Goal: Task Accomplishment & Management: Complete application form

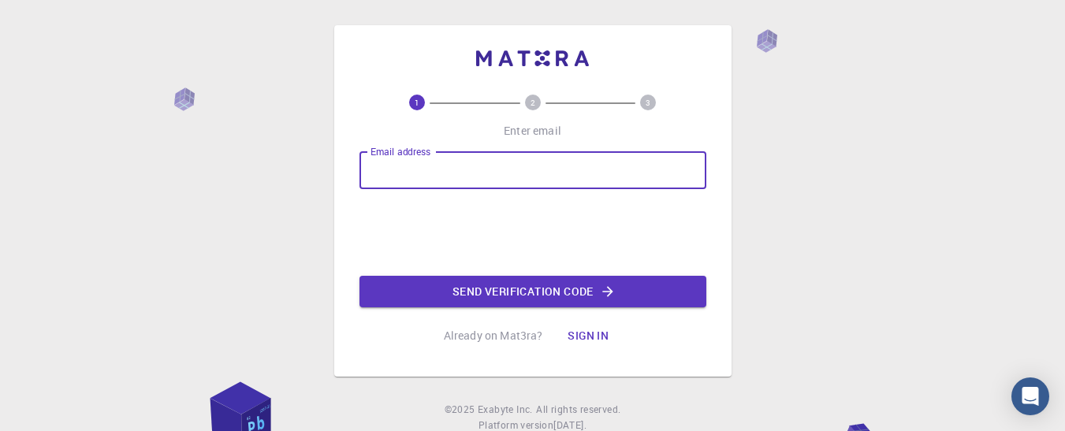
click at [416, 170] on input "Email address" at bounding box center [533, 170] width 347 height 38
type input "[EMAIL_ADDRESS][DOMAIN_NAME]"
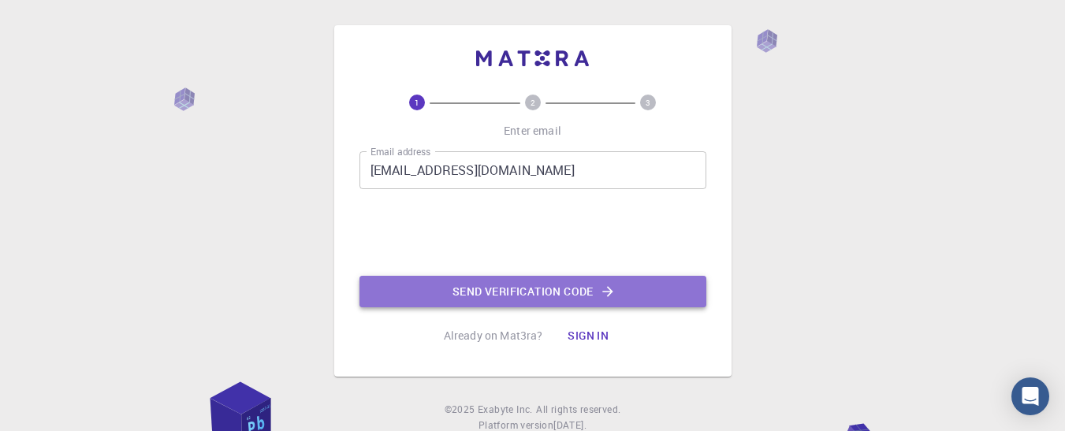
click at [484, 294] on button "Send verification code" at bounding box center [533, 292] width 347 height 32
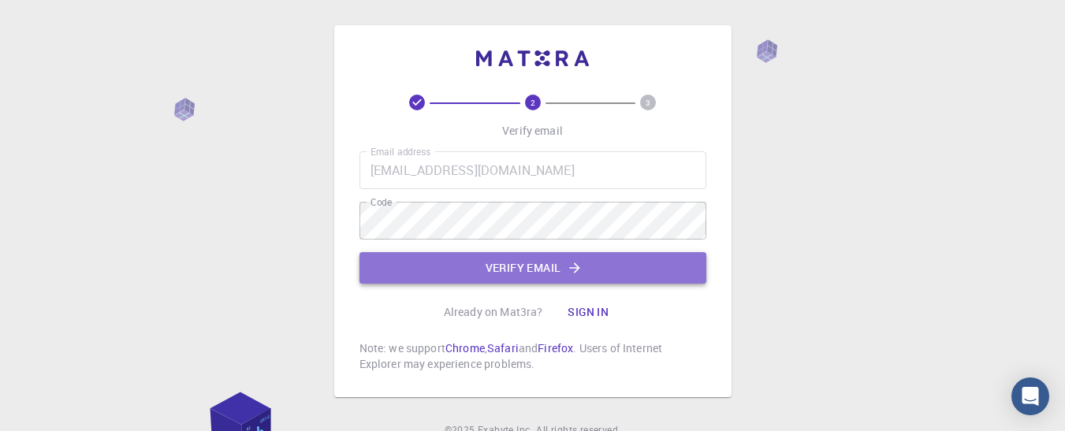
click at [531, 267] on button "Verify email" at bounding box center [533, 268] width 347 height 32
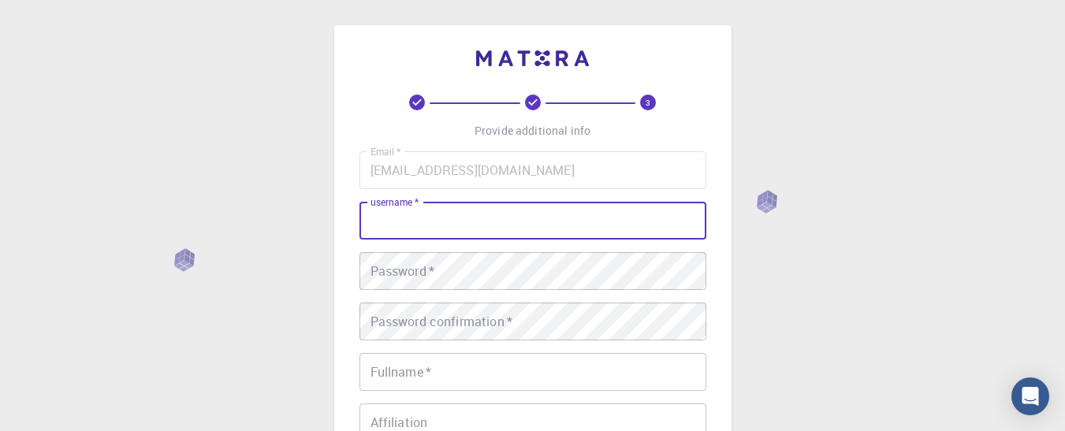
click at [391, 220] on input "username   *" at bounding box center [533, 221] width 347 height 38
type input "khadidja"
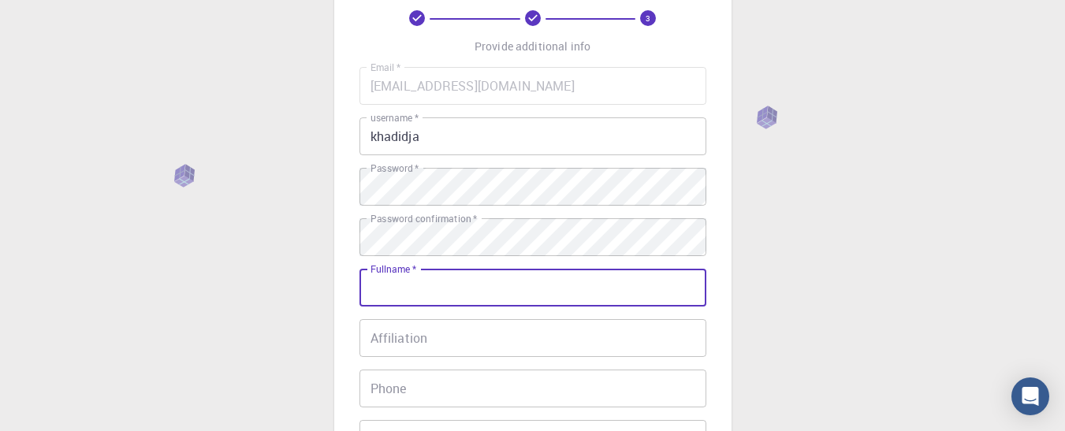
scroll to position [146, 0]
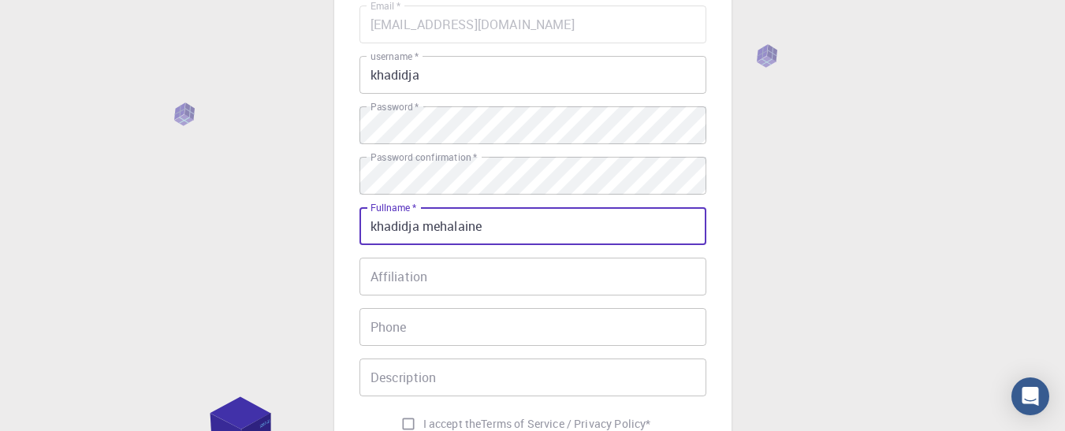
type input "khadidja mehalaine"
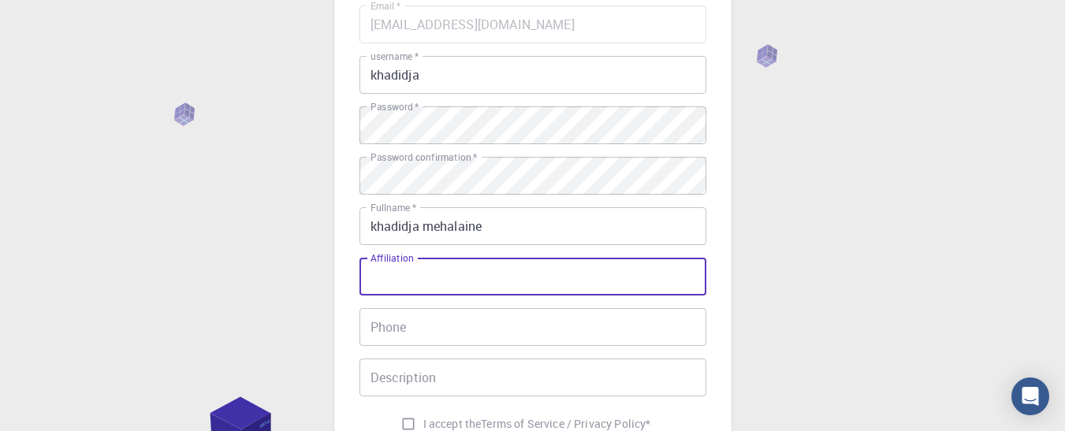
click at [461, 286] on input "Affiliation" at bounding box center [533, 277] width 347 height 38
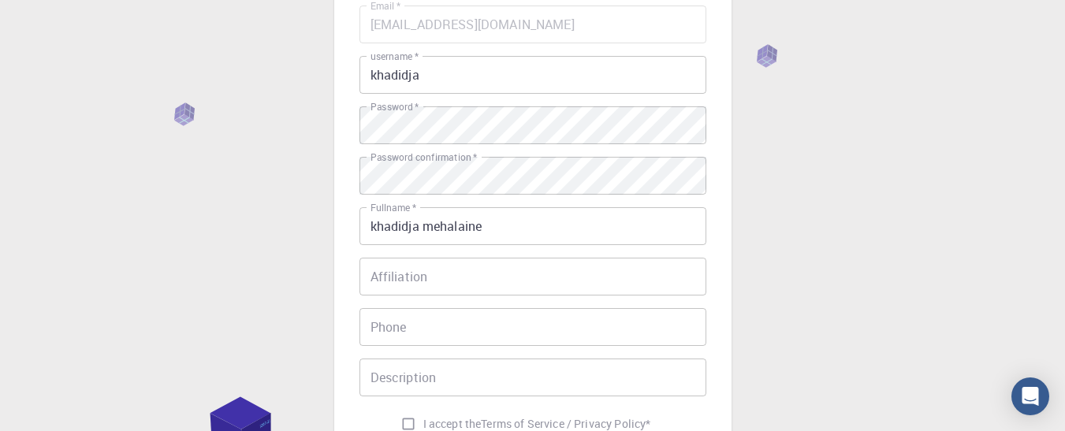
click at [386, 260] on div "Affiliation Affiliation" at bounding box center [533, 277] width 347 height 38
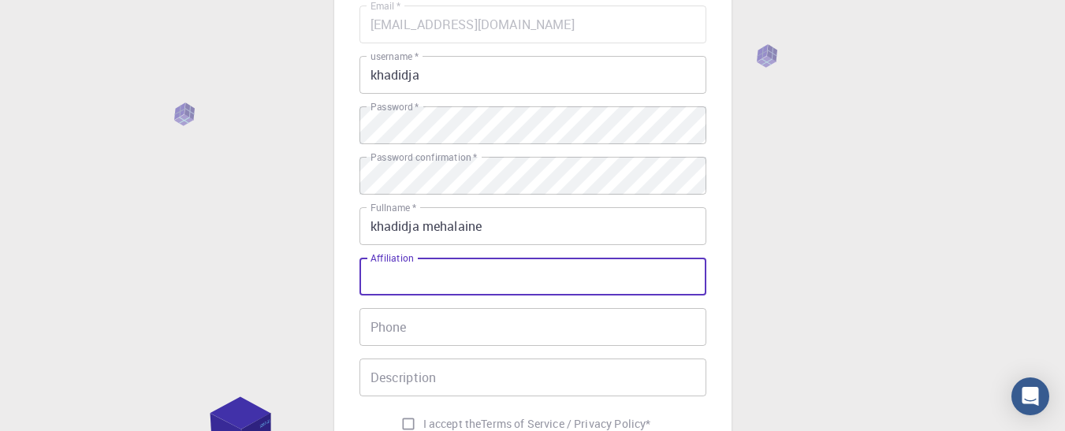
click at [386, 260] on div "Affiliation Affiliation" at bounding box center [533, 277] width 347 height 38
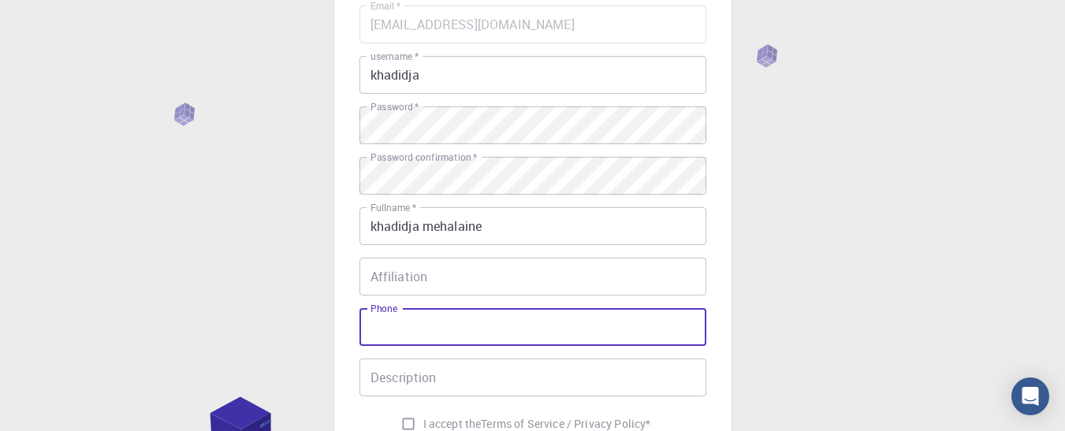
click at [393, 331] on input "Phone" at bounding box center [533, 327] width 347 height 38
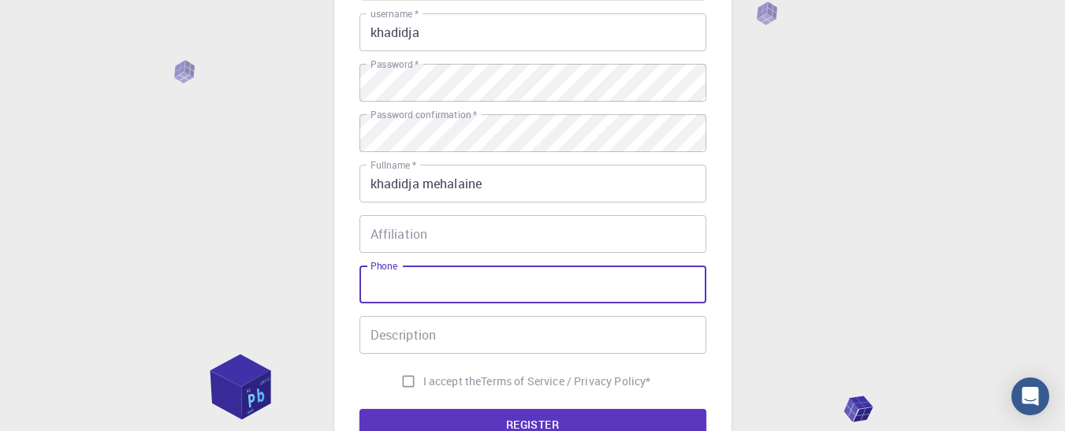
scroll to position [252, 0]
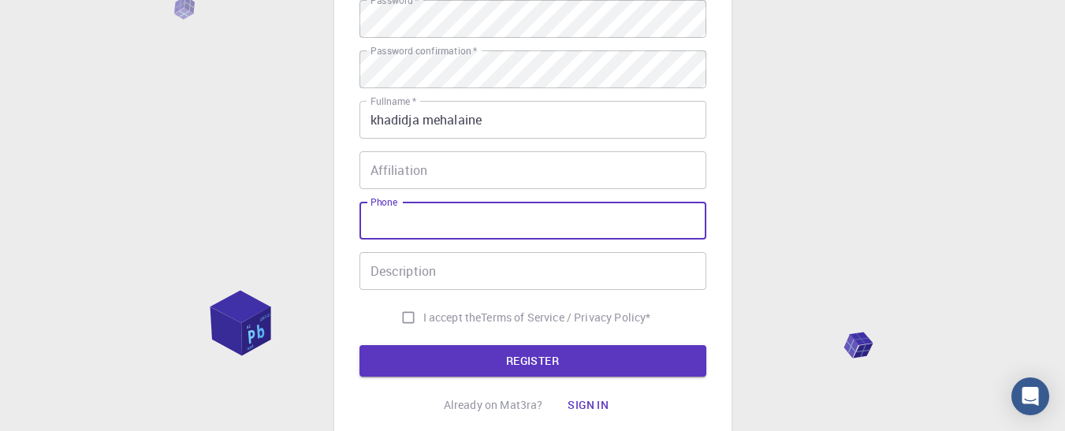
click at [389, 231] on input "Phone" at bounding box center [533, 221] width 347 height 38
type input "0675483189"
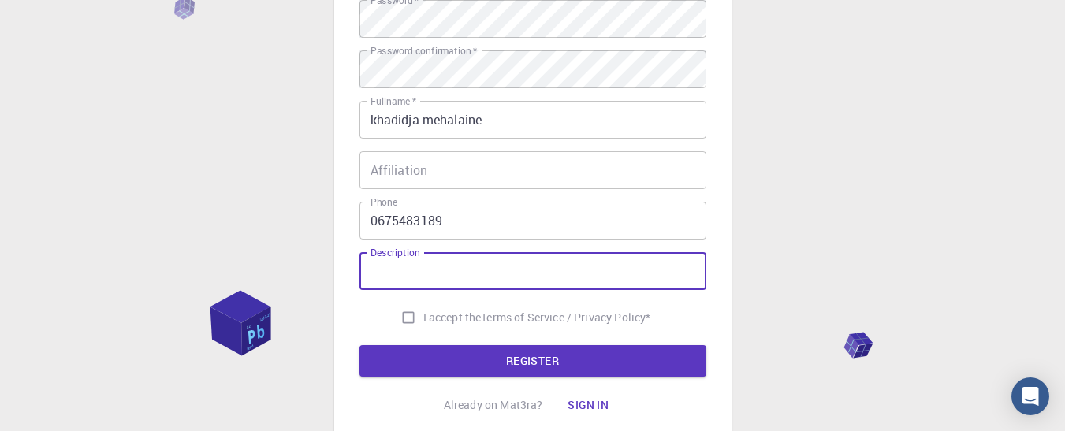
click at [467, 273] on input "Description" at bounding box center [533, 271] width 347 height 38
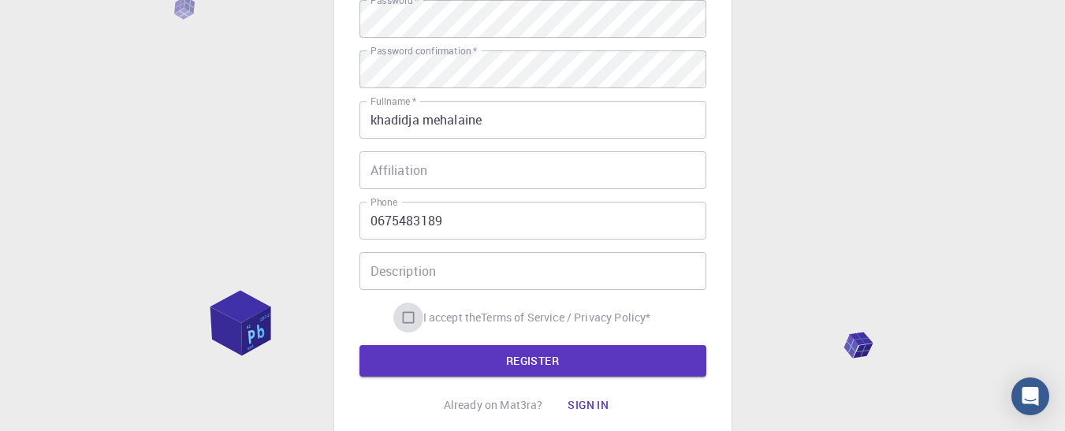
click at [401, 316] on input "I accept the Terms of Service / Privacy Policy *" at bounding box center [408, 318] width 30 height 30
checkbox input "true"
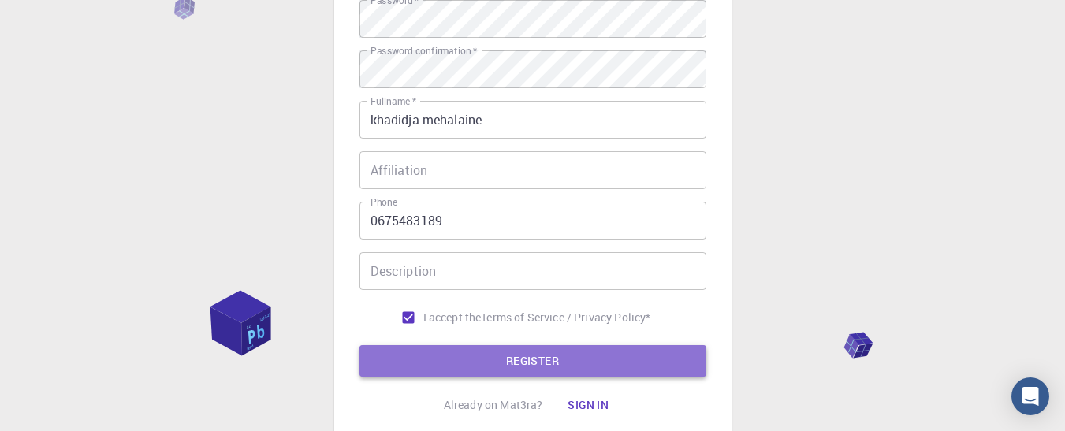
click at [481, 354] on button "REGISTER" at bounding box center [533, 361] width 347 height 32
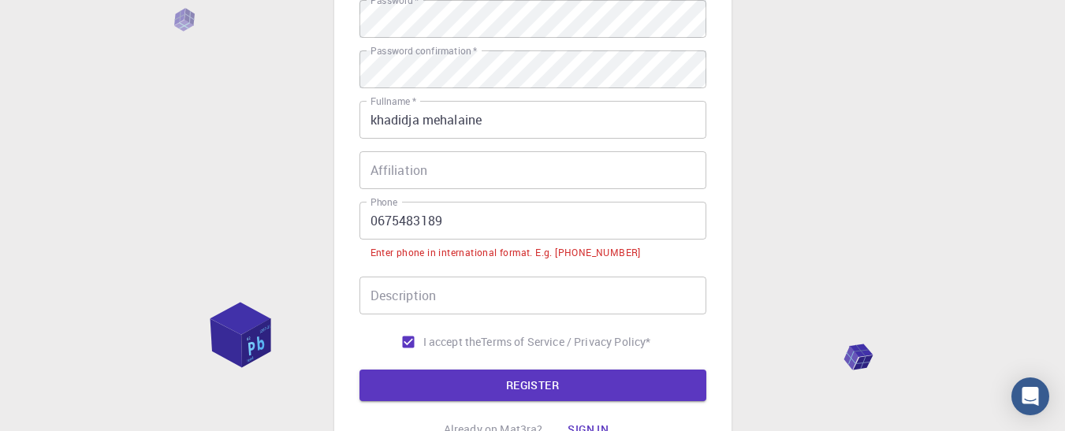
click at [587, 251] on div "Enter phone in international format. E.g. [PHONE_NUMBER]" at bounding box center [506, 253] width 270 height 16
drag, startPoint x: 632, startPoint y: 254, endPoint x: 555, endPoint y: 256, distance: 77.3
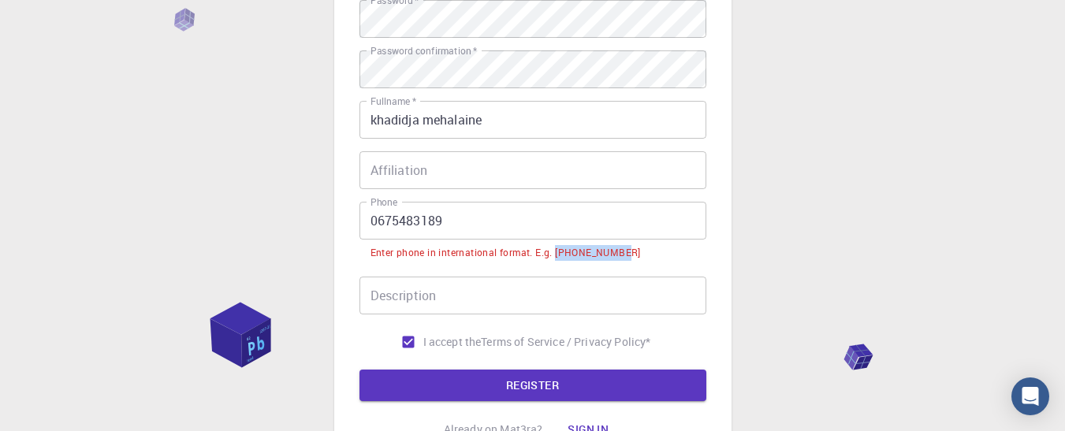
click at [555, 256] on li "Enter phone in international format. E.g. [PHONE_NUMBER]" at bounding box center [533, 252] width 347 height 24
copy div "[PHONE_NUMBER]"
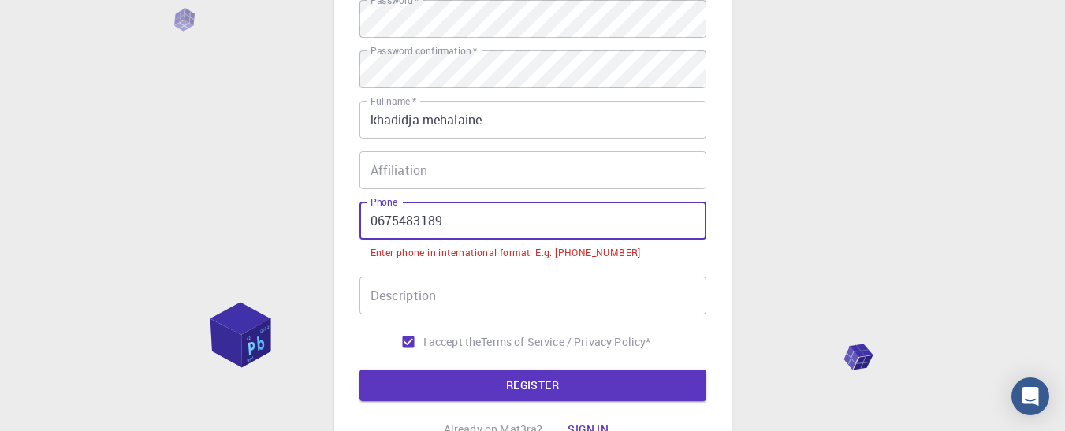
click at [387, 223] on input "0675483189" at bounding box center [533, 221] width 347 height 38
paste input "[PHONE_NUMBER]"
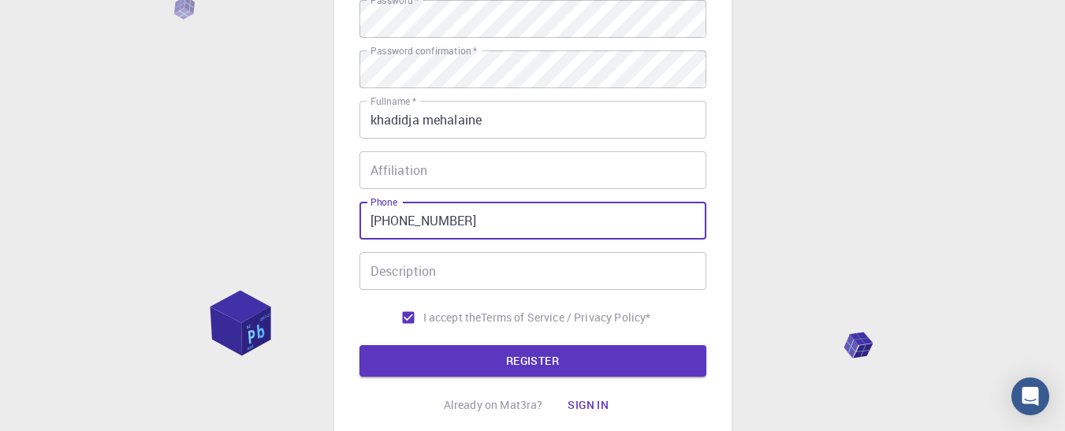
drag, startPoint x: 402, startPoint y: 220, endPoint x: 457, endPoint y: 222, distance: 54.4
click at [457, 222] on input "[PHONE_NUMBER]" at bounding box center [533, 221] width 347 height 38
click at [387, 225] on input "+123" at bounding box center [533, 221] width 347 height 38
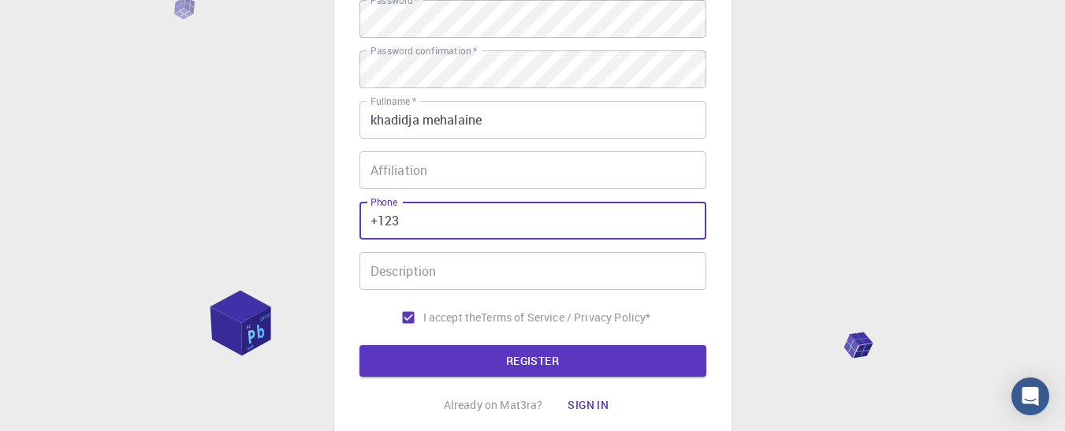
click at [397, 222] on input "+123" at bounding box center [533, 221] width 347 height 38
click at [393, 222] on input "+123" at bounding box center [533, 221] width 347 height 38
click at [425, 238] on input "+213" at bounding box center [533, 221] width 347 height 38
type input "[PHONE_NUMBER]"
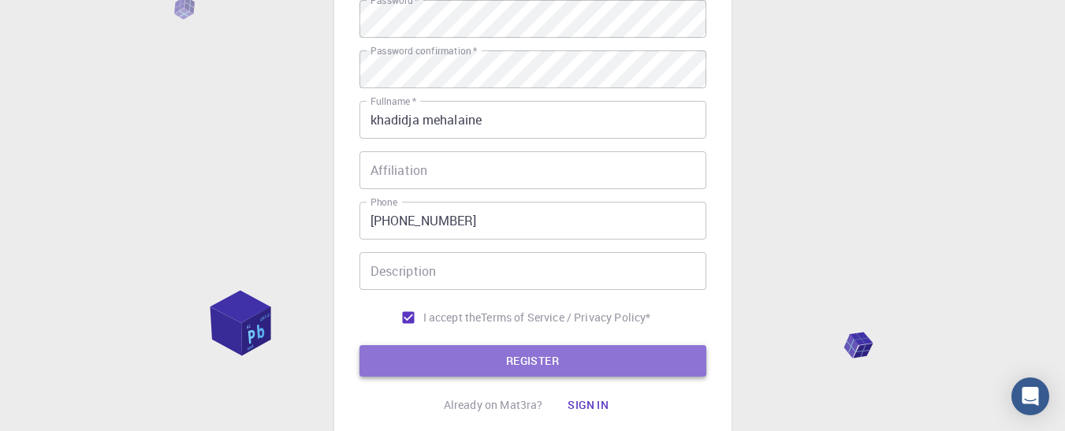
click at [471, 355] on button "REGISTER" at bounding box center [533, 361] width 347 height 32
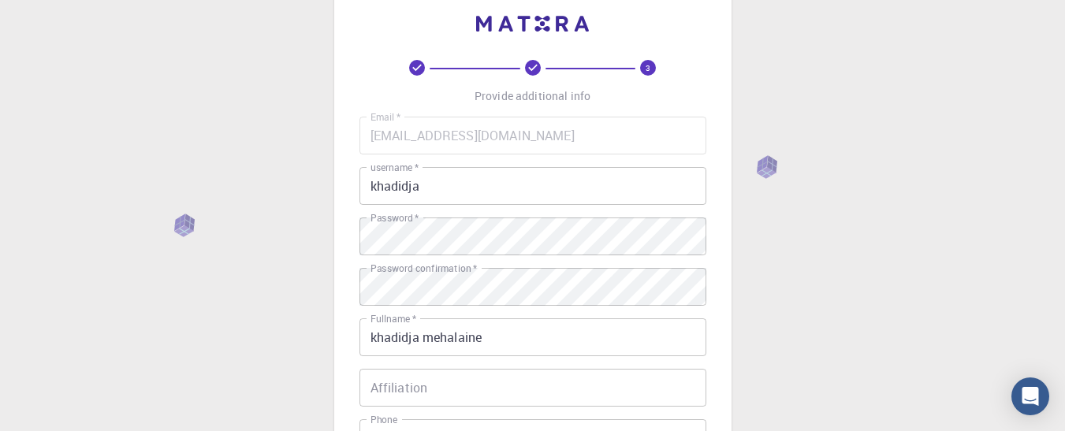
scroll to position [31, 0]
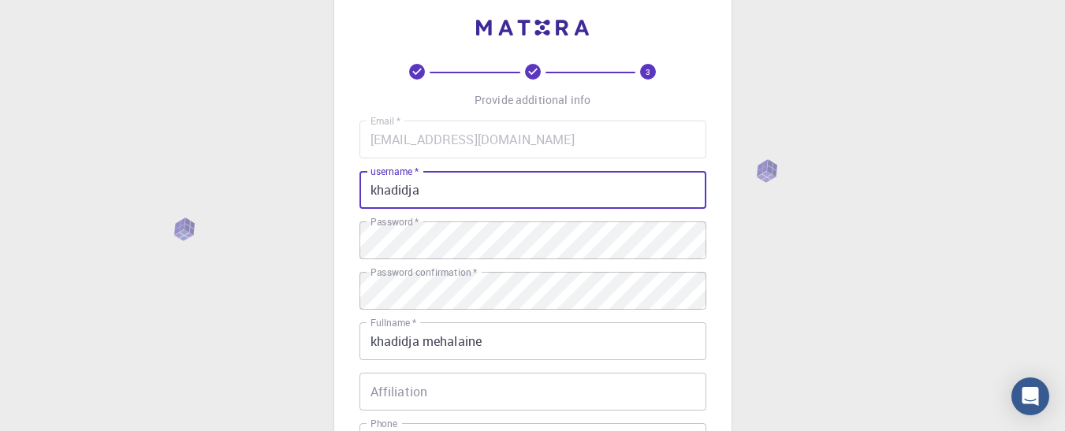
click at [445, 189] on input "khadidja" at bounding box center [533, 190] width 347 height 38
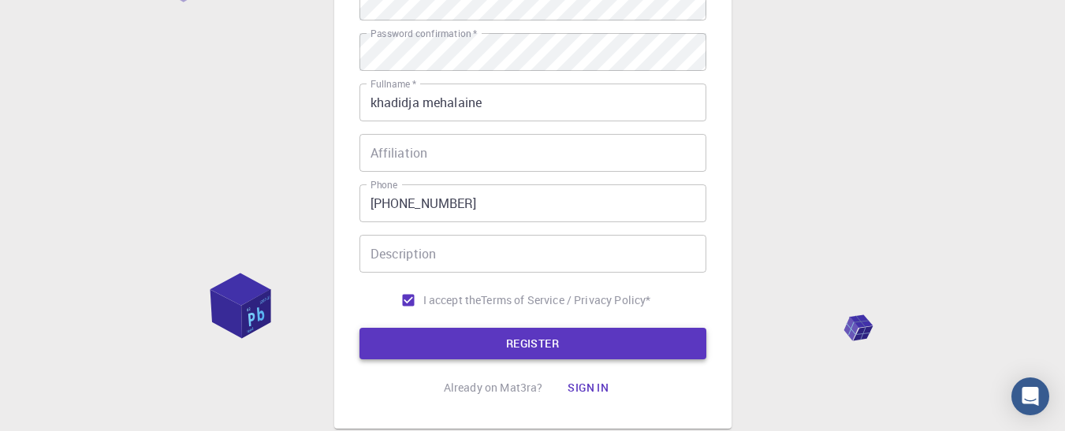
click at [398, 333] on button "REGISTER" at bounding box center [533, 344] width 347 height 32
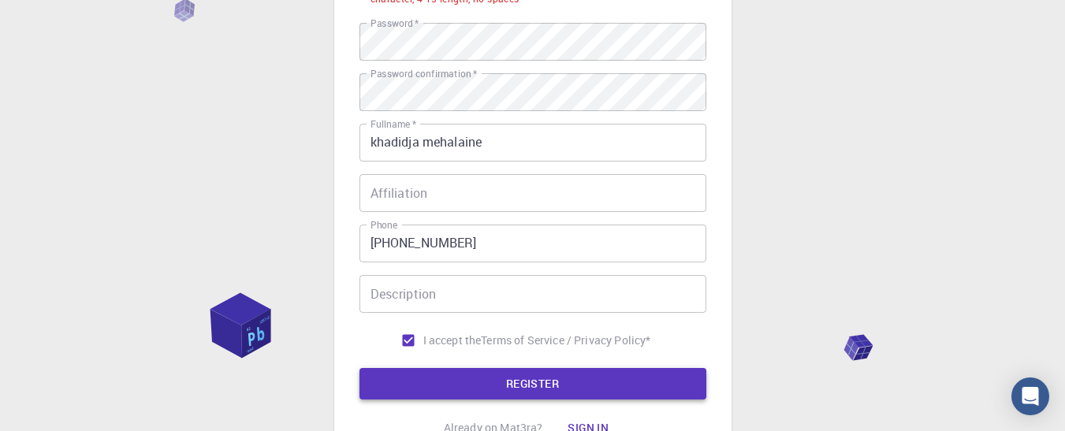
scroll to position [309, 0]
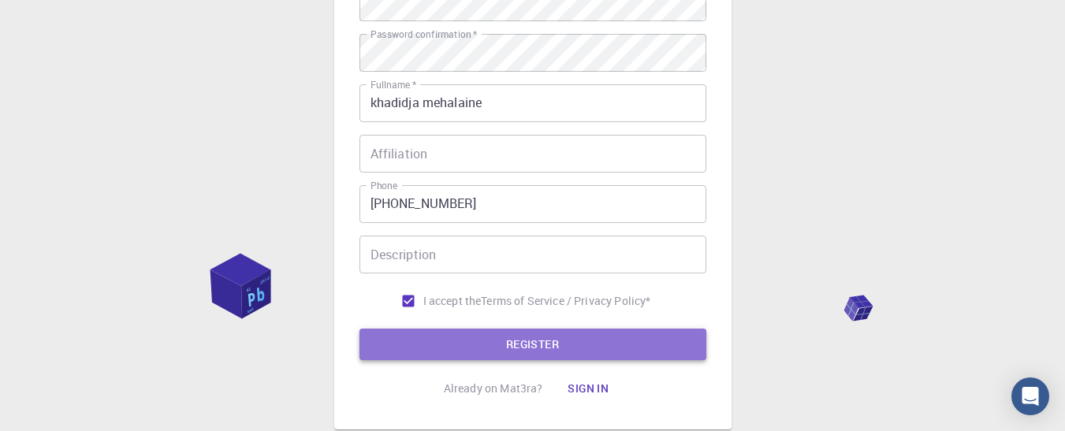
click at [464, 339] on button "REGISTER" at bounding box center [533, 345] width 347 height 32
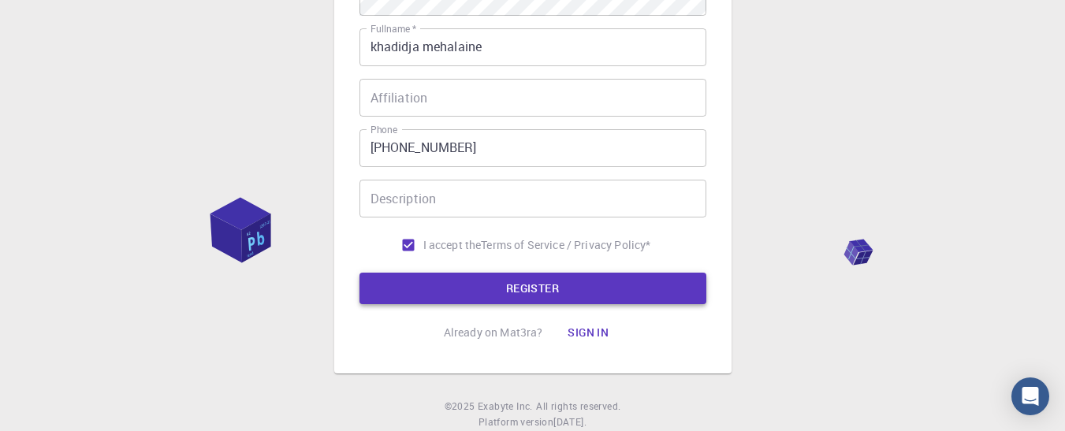
scroll to position [412, 0]
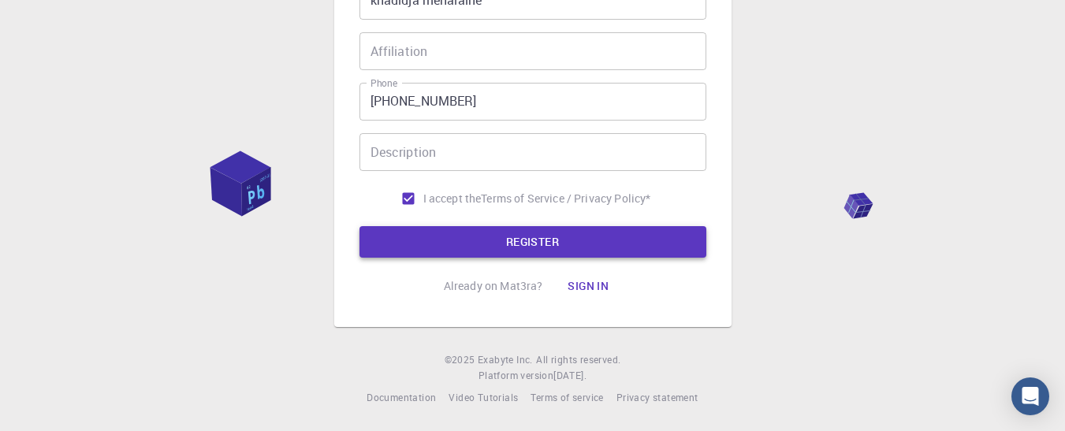
click at [456, 248] on button "REGISTER" at bounding box center [533, 242] width 347 height 32
click at [427, 248] on button "REGISTER" at bounding box center [533, 242] width 347 height 32
click at [421, 251] on button "REGISTER" at bounding box center [533, 242] width 347 height 32
click at [419, 248] on button "REGISTER" at bounding box center [533, 242] width 347 height 32
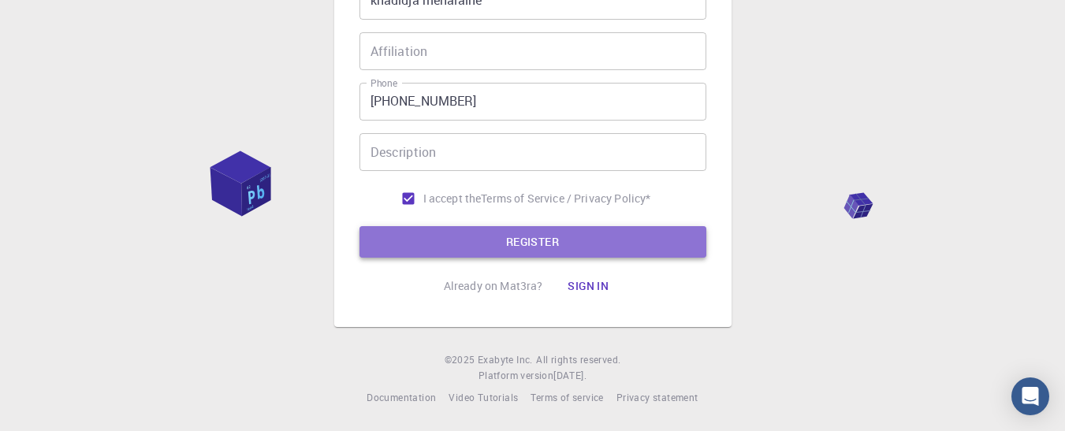
click at [416, 243] on button "REGISTER" at bounding box center [533, 242] width 347 height 32
click at [420, 252] on button "REGISTER" at bounding box center [533, 242] width 347 height 32
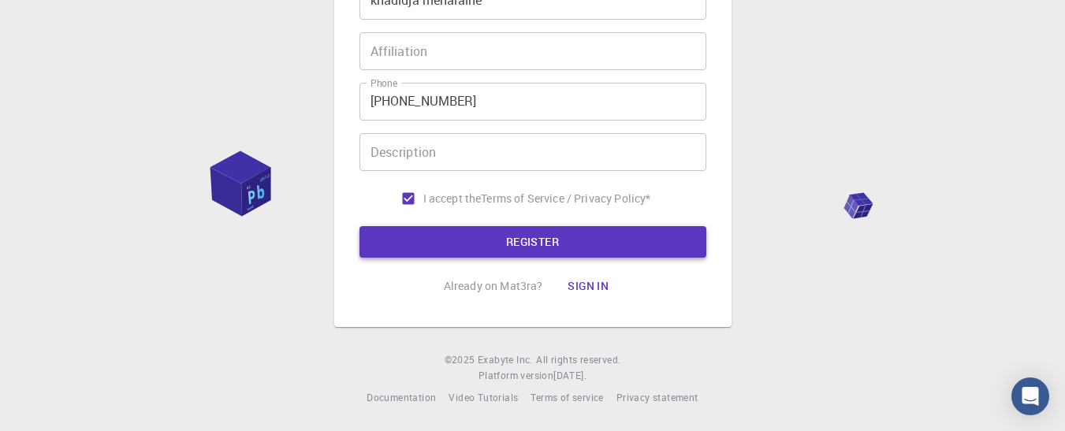
click at [419, 252] on button "REGISTER" at bounding box center [533, 242] width 347 height 32
click at [417, 245] on button "REGISTER" at bounding box center [533, 242] width 347 height 32
click at [414, 244] on button "REGISTER" at bounding box center [533, 242] width 347 height 32
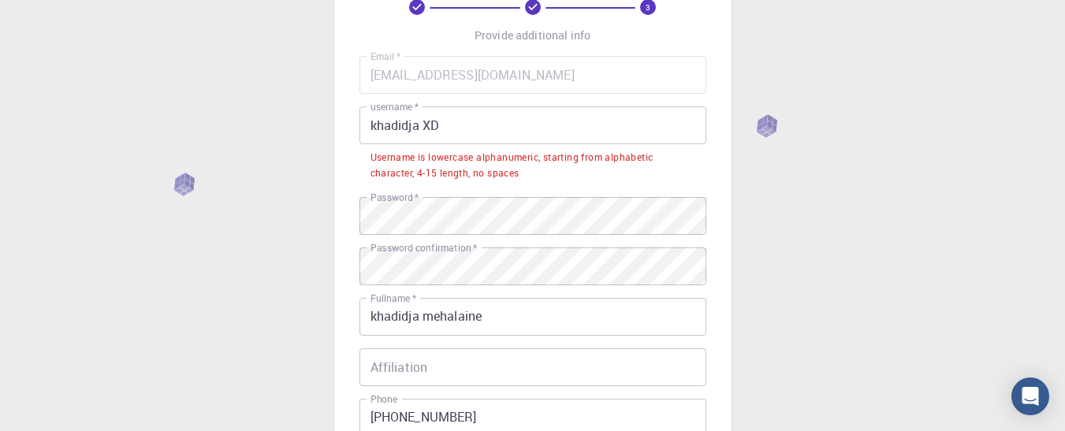
scroll to position [95, 0]
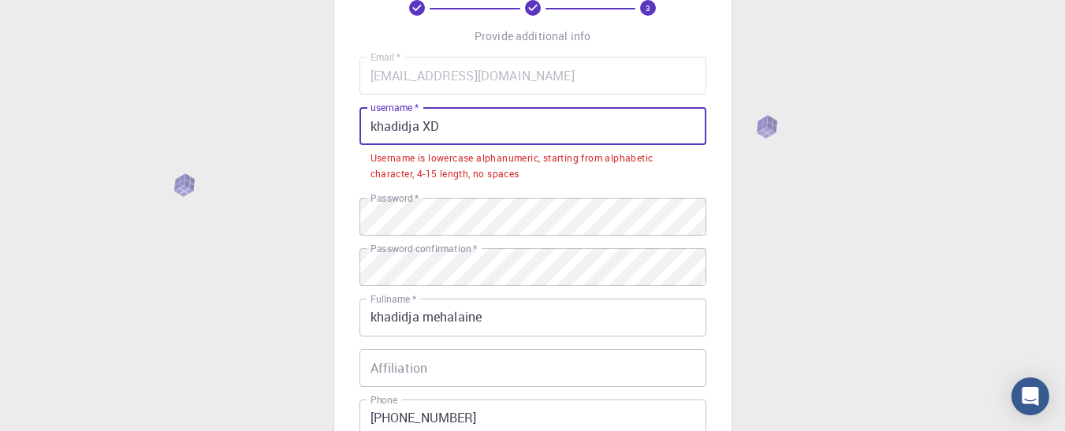
click at [447, 119] on input "khadidja XD" at bounding box center [533, 126] width 347 height 38
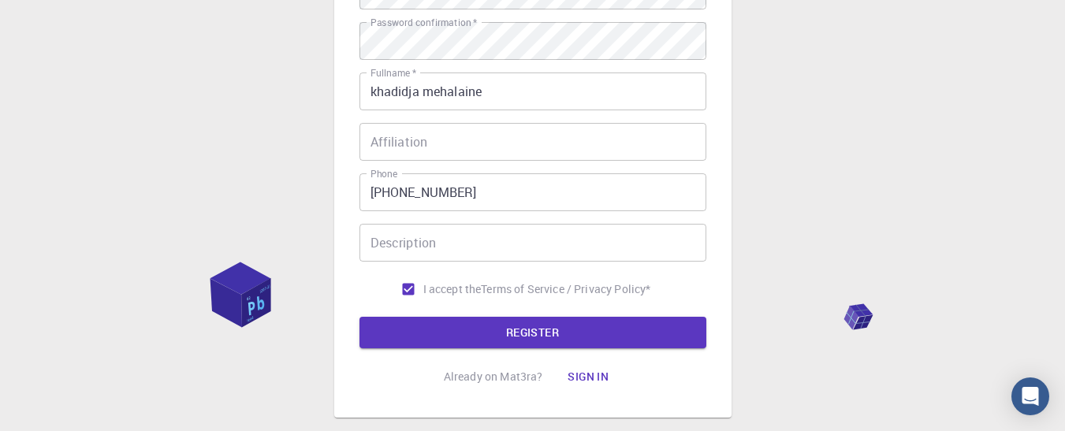
scroll to position [283, 0]
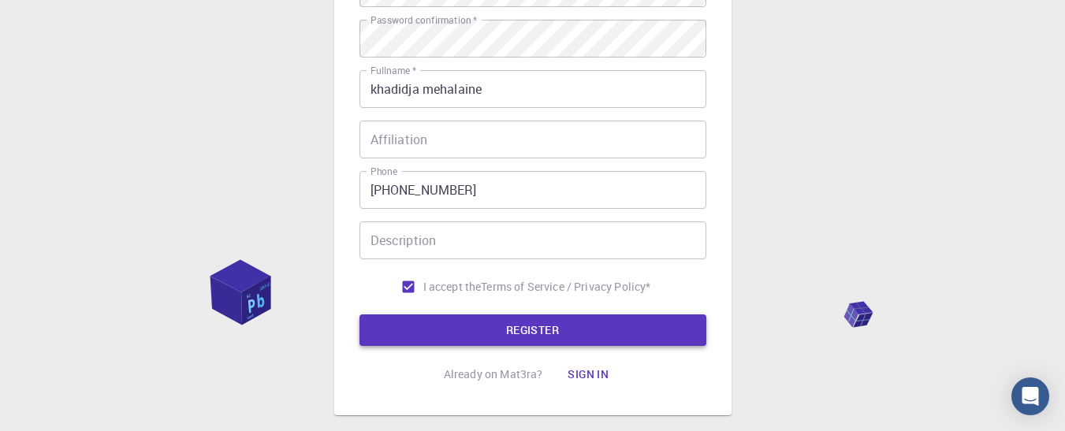
type input "khadidjadr"
click at [405, 322] on button "REGISTER" at bounding box center [533, 331] width 347 height 32
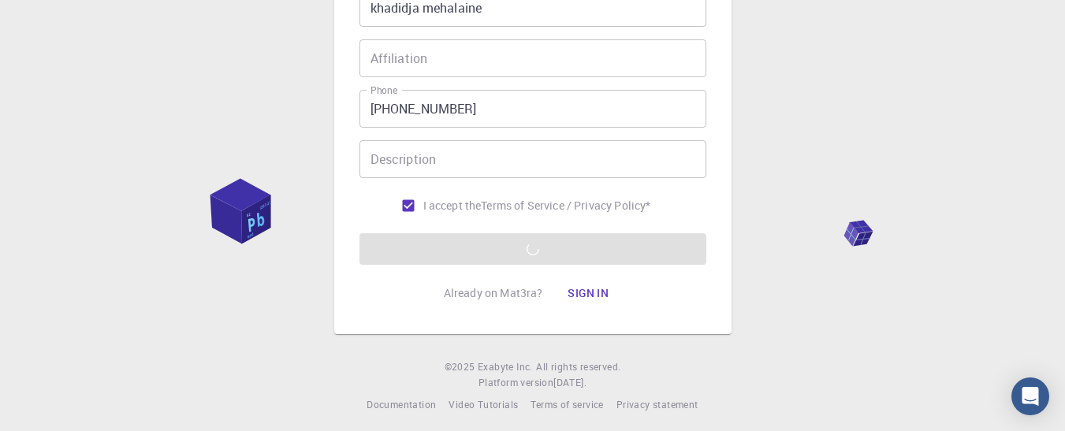
scroll to position [371, 0]
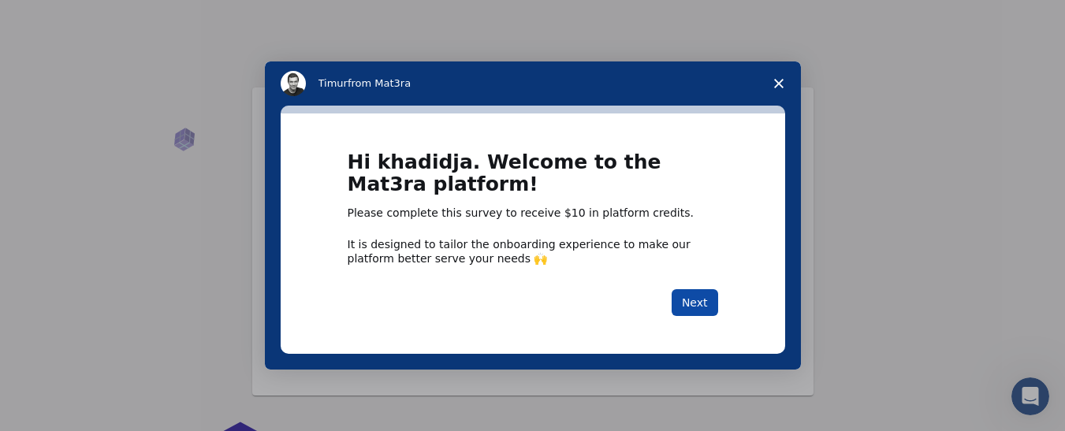
click at [699, 308] on button "Next" at bounding box center [695, 302] width 47 height 27
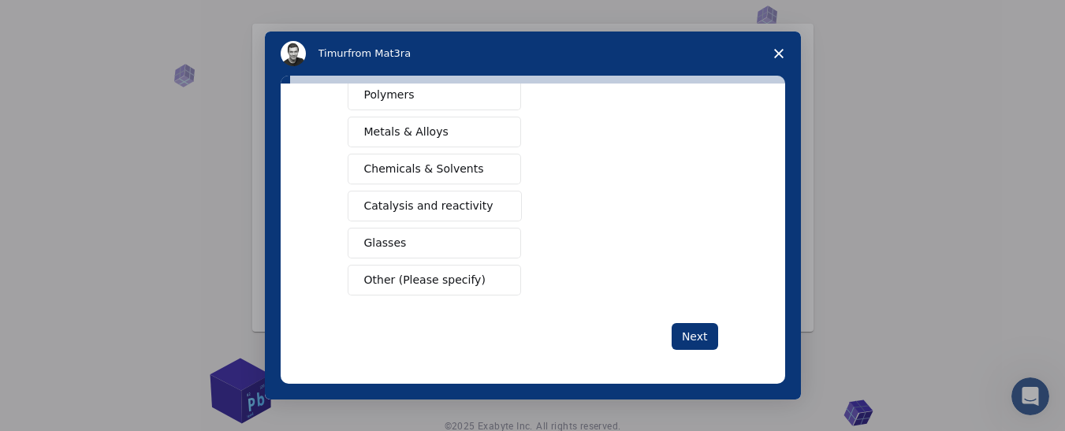
scroll to position [330, 0]
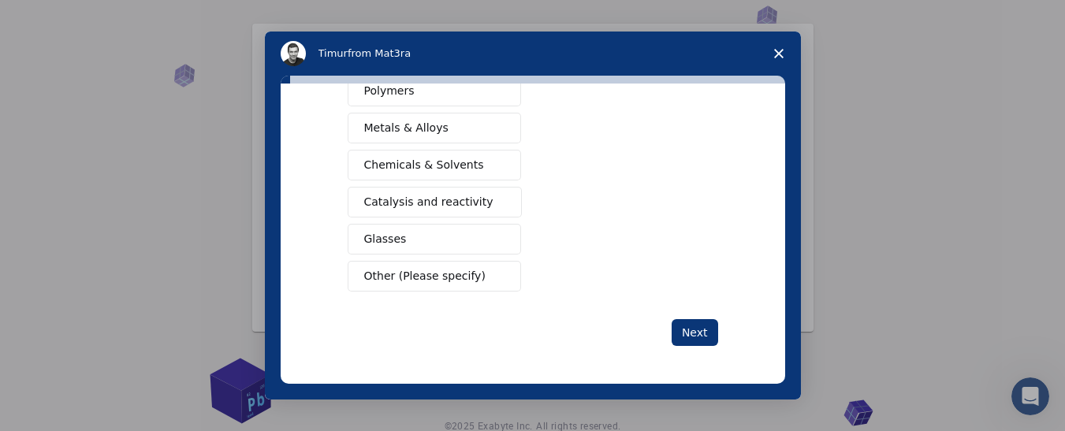
click at [364, 274] on span "Other (Please specify)" at bounding box center [424, 276] width 121 height 17
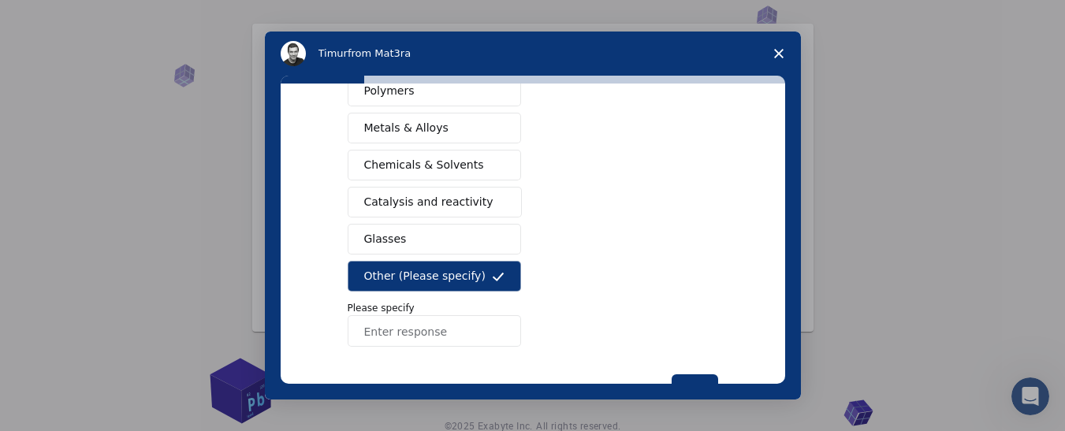
click at [378, 326] on input "Enter response" at bounding box center [434, 331] width 173 height 32
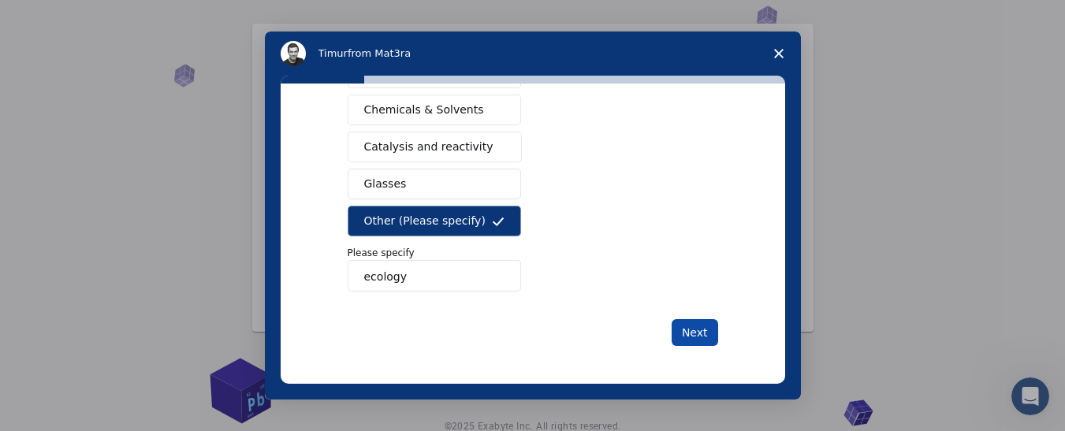
type input "ecology"
click at [682, 332] on button "Next" at bounding box center [695, 332] width 47 height 27
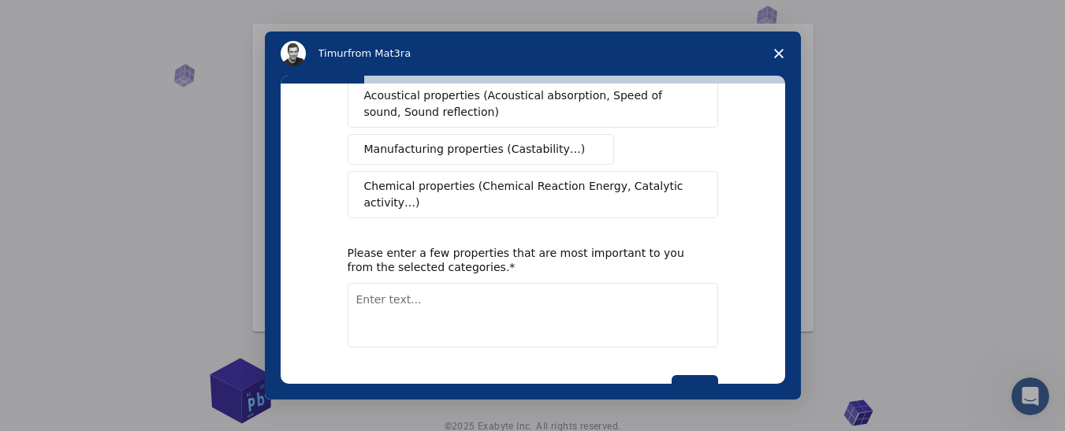
scroll to position [412, 0]
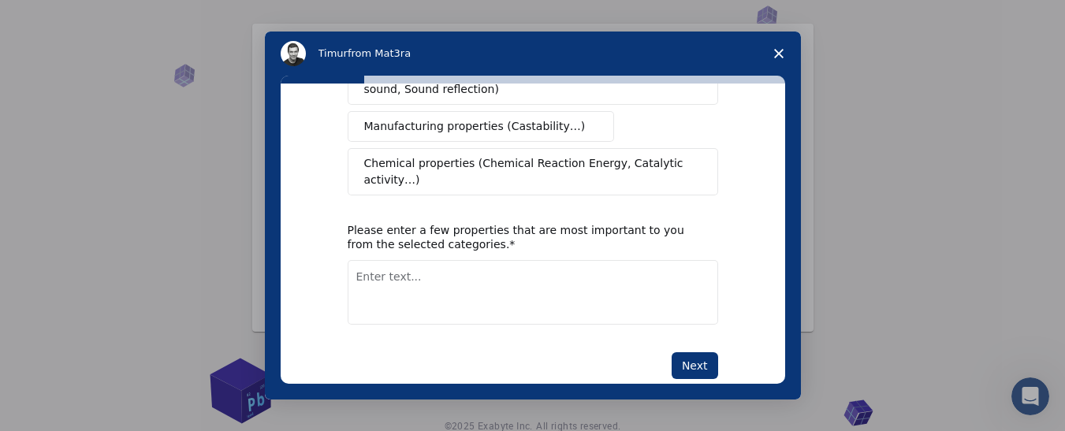
click at [512, 274] on textarea "Enter text..." at bounding box center [533, 292] width 371 height 65
click at [701, 352] on button "Next" at bounding box center [695, 365] width 47 height 27
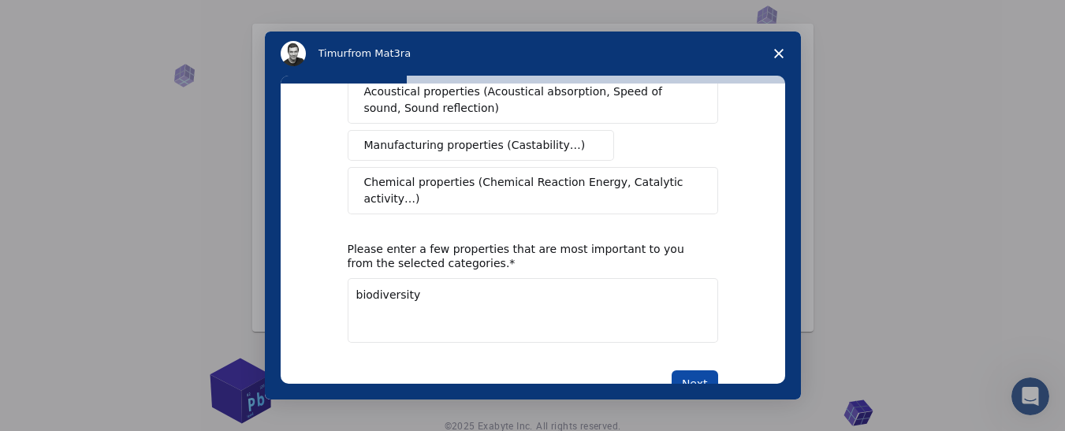
scroll to position [209, 0]
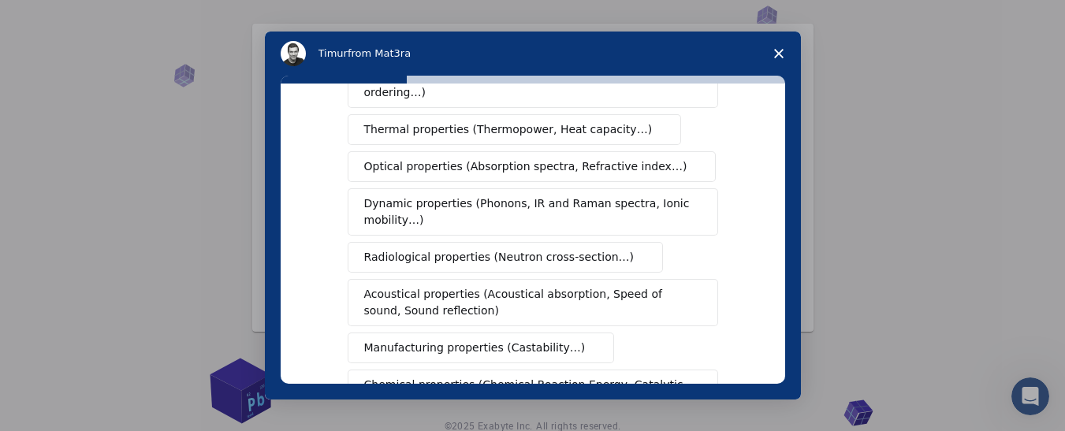
click at [680, 325] on div "Mechanical properties (Surface energy, Poisson's ratio, Stability, Elastic Cons…" at bounding box center [533, 185] width 371 height 464
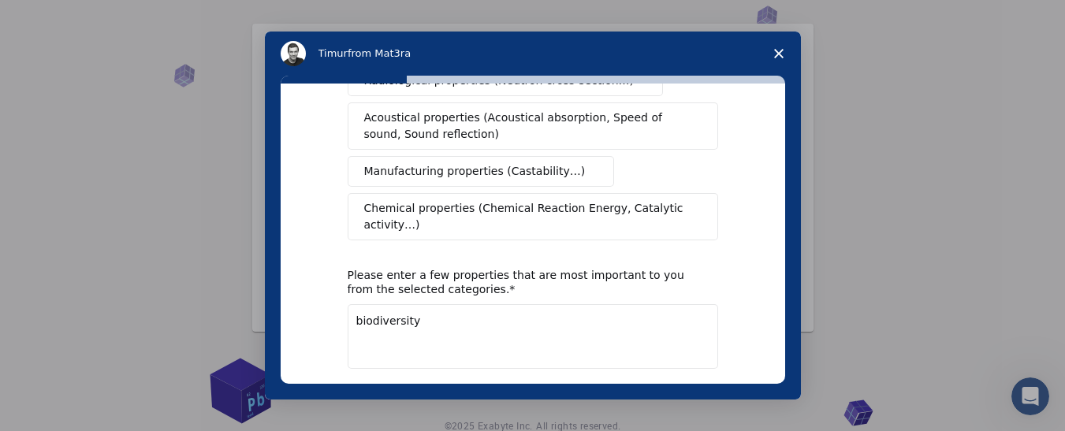
scroll to position [430, 0]
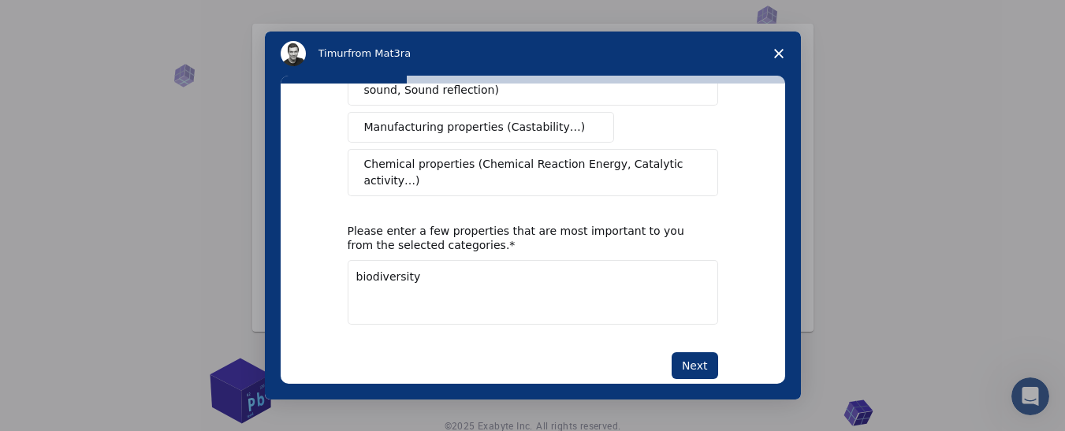
click at [475, 260] on textarea "biodiversity" at bounding box center [533, 292] width 371 height 65
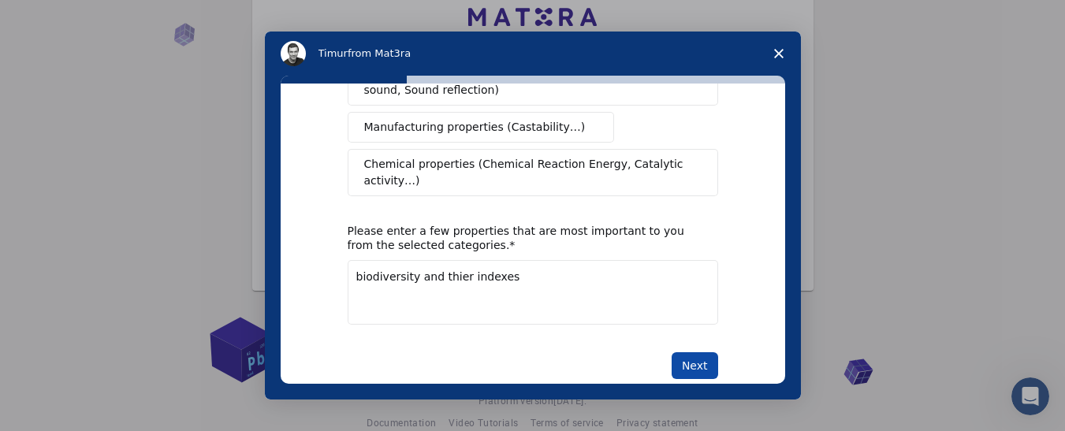
click at [710, 352] on button "Next" at bounding box center [695, 365] width 47 height 27
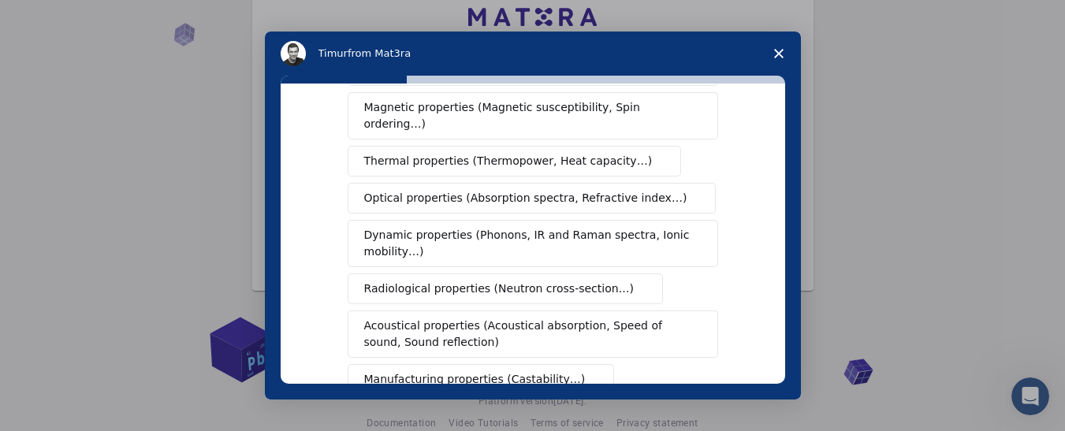
scroll to position [158, 0]
click at [553, 159] on button "Thermal properties (Thermopower, Heat capacity…)" at bounding box center [515, 161] width 334 height 31
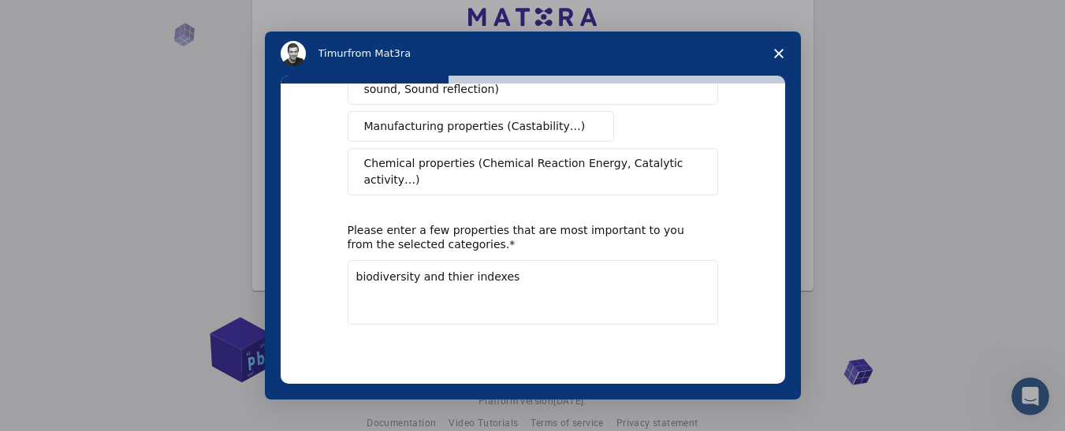
scroll to position [130, 0]
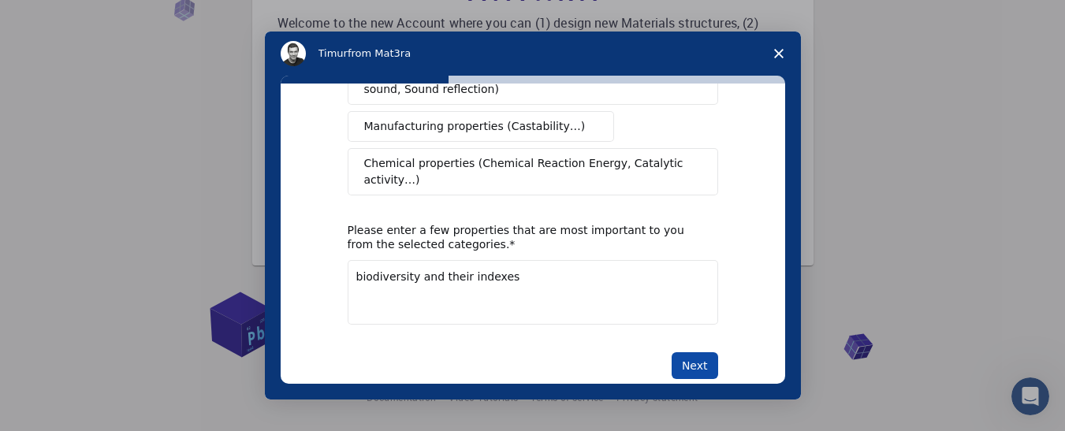
type textarea "biodiversity and their indexes"
click at [692, 352] on button "Next" at bounding box center [695, 365] width 47 height 27
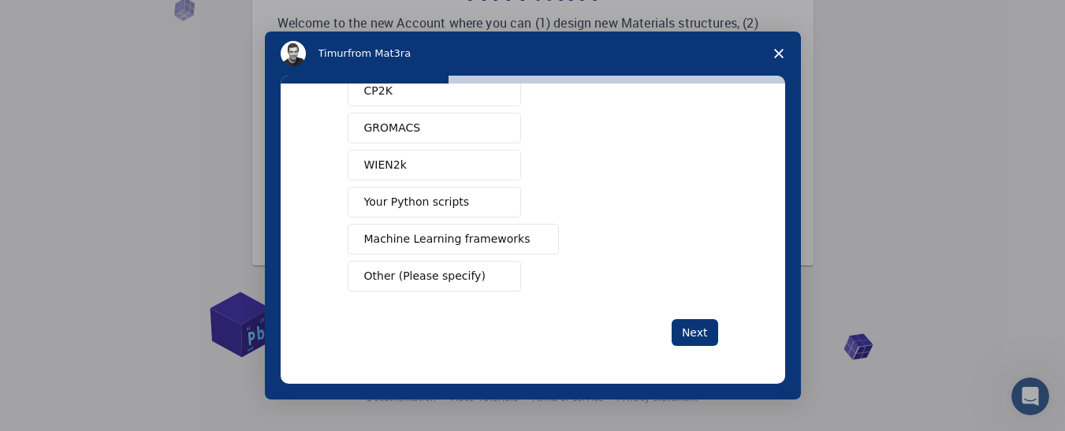
scroll to position [0, 0]
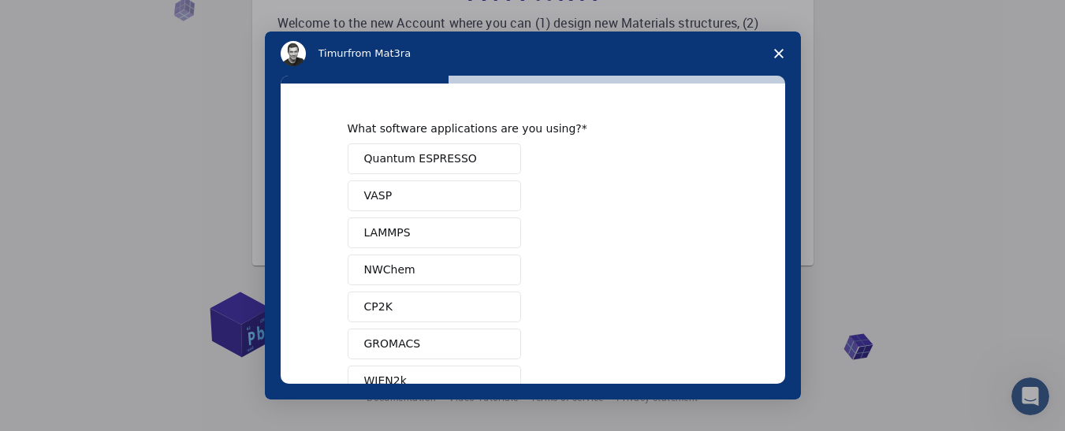
click at [692, 337] on div "Quantum ESPRESSO VASP LAMMPS NWChem CP2K GROMACS WIEN2k Your Python scripts Mac…" at bounding box center [533, 325] width 371 height 364
